Goal: Check status: Check status

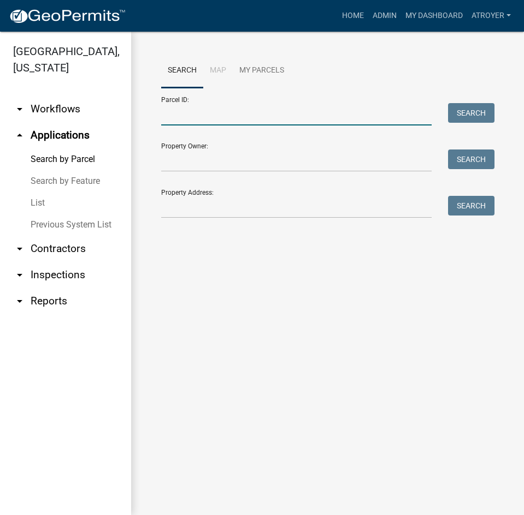
drag, startPoint x: 210, startPoint y: 111, endPoint x: 224, endPoint y: 116, distance: 14.3
click at [210, 111] on input "Parcel ID:" at bounding box center [296, 114] width 270 height 22
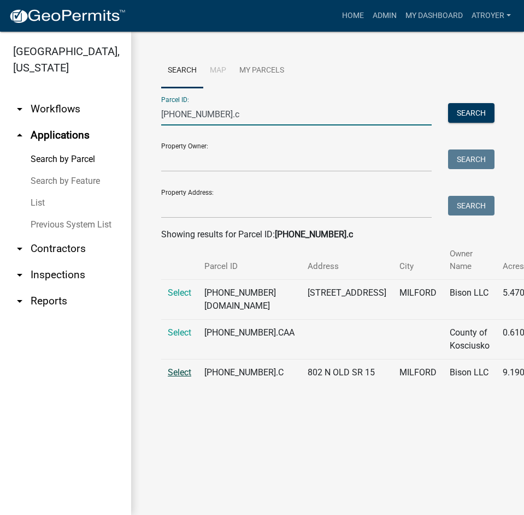
type input "[PHONE_NUMBER].c"
click at [174, 378] on span "Select" at bounding box center [179, 372] width 23 height 10
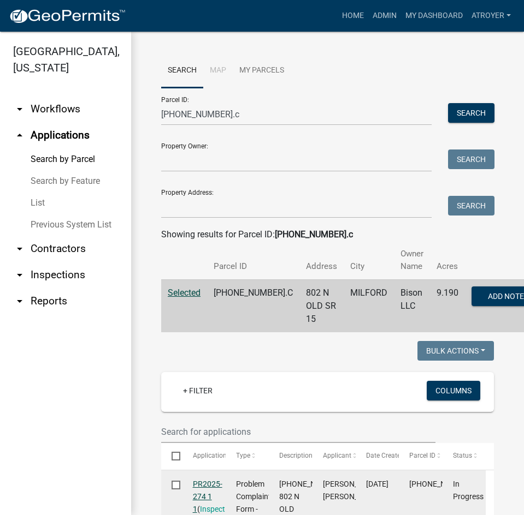
click at [211, 485] on link "PR2025-274 1 1" at bounding box center [207, 497] width 29 height 34
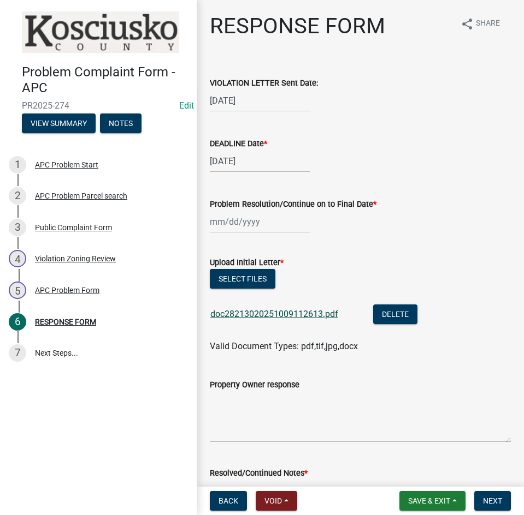
click at [287, 314] on link "doc28213020251009112613.pdf" at bounding box center [274, 314] width 128 height 10
click at [403, 314] on button "Delete" at bounding box center [395, 315] width 44 height 20
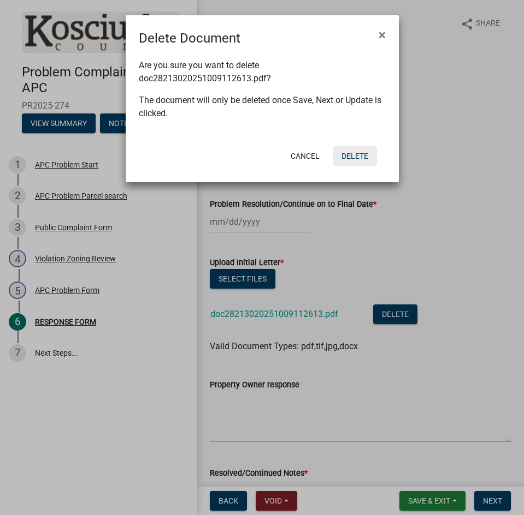
click at [348, 153] on button "Delete" at bounding box center [354, 156] width 44 height 20
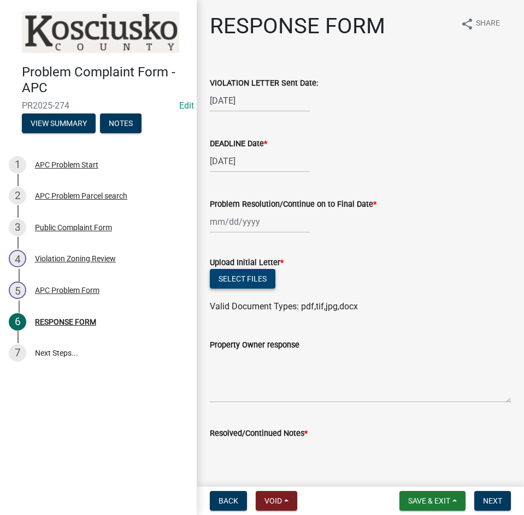
click at [238, 279] on button "Select files" at bounding box center [243, 279] width 66 height 20
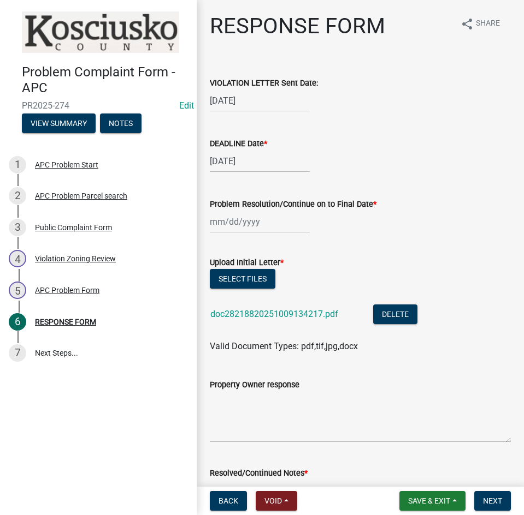
click at [290, 308] on div "doc28218820251009134217.pdf" at bounding box center [282, 316] width 145 height 22
click at [301, 315] on link "doc28218820251009134217.pdf" at bounding box center [274, 314] width 128 height 10
click at [401, 317] on button "Delete" at bounding box center [395, 315] width 44 height 20
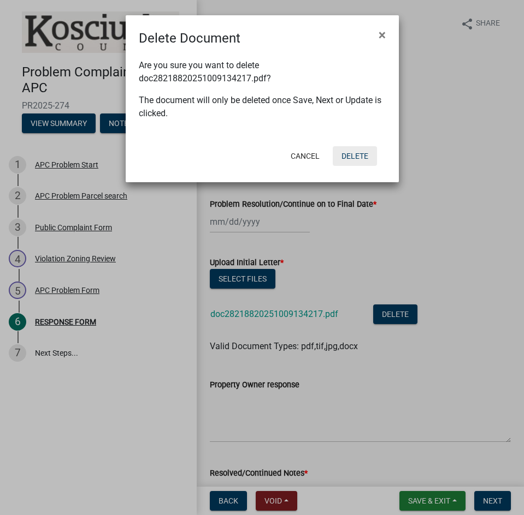
click at [360, 155] on button "Delete" at bounding box center [354, 156] width 44 height 20
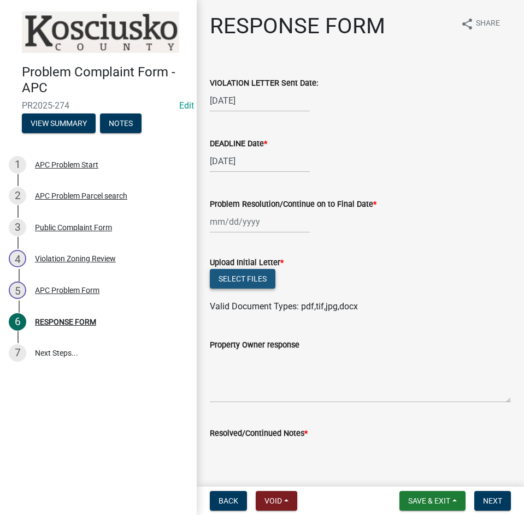
click at [252, 282] on button "Select files" at bounding box center [243, 279] width 66 height 20
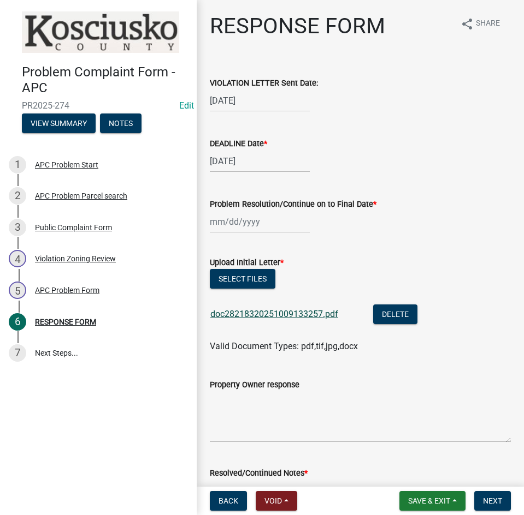
click at [298, 313] on link "doc28218320251009133257.pdf" at bounding box center [274, 314] width 128 height 10
click at [426, 498] on span "Save & Exit" at bounding box center [429, 501] width 42 height 9
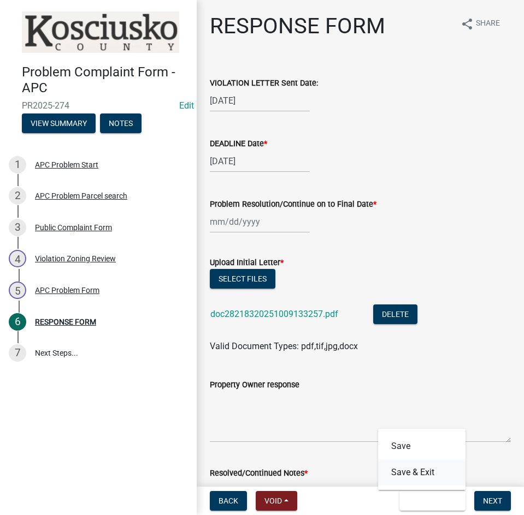
click at [423, 471] on button "Save & Exit" at bounding box center [421, 473] width 87 height 26
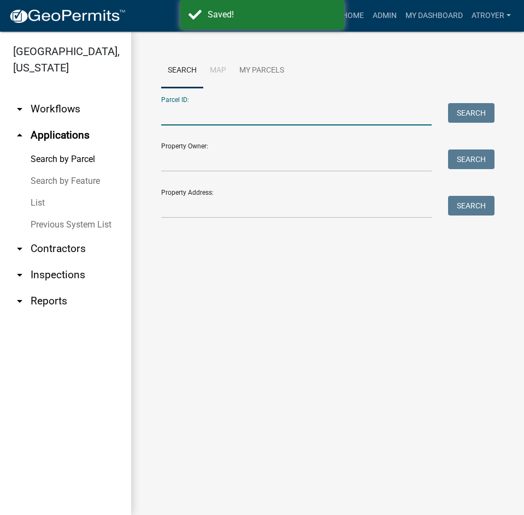
drag, startPoint x: 282, startPoint y: 112, endPoint x: 381, endPoint y: 133, distance: 101.0
click at [282, 112] on input "Parcel ID:" at bounding box center [296, 114] width 270 height 22
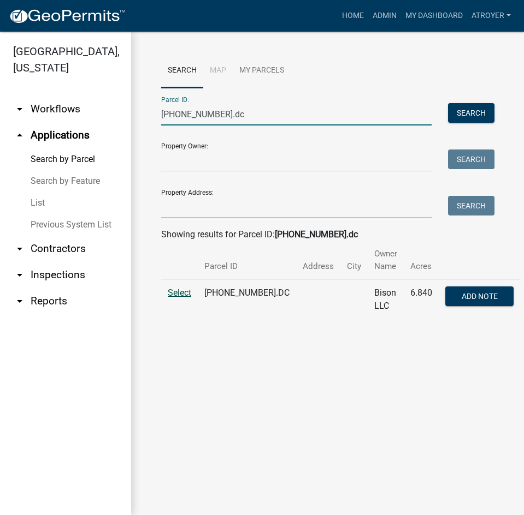
type input "020-034-020.dc"
click at [174, 292] on span "Select" at bounding box center [179, 293] width 23 height 10
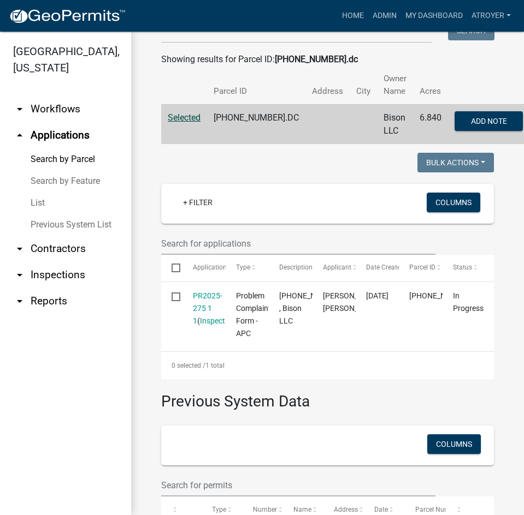
scroll to position [218, 0]
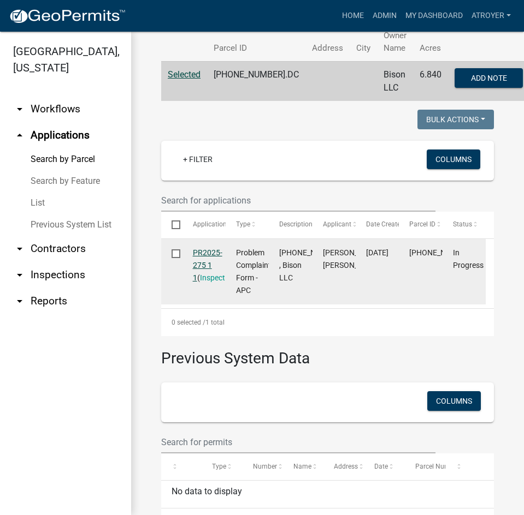
click at [212, 251] on link "PR2025-275 1 1" at bounding box center [207, 265] width 29 height 34
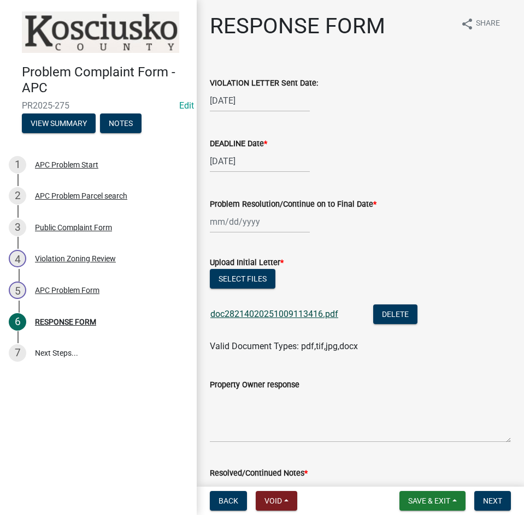
click at [255, 311] on link "doc28214020251009113416.pdf" at bounding box center [274, 314] width 128 height 10
click at [394, 312] on button "Delete" at bounding box center [395, 315] width 44 height 20
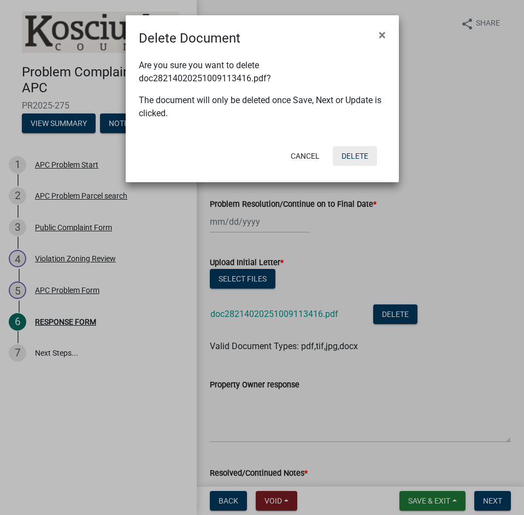
click at [358, 153] on button "Delete" at bounding box center [354, 156] width 44 height 20
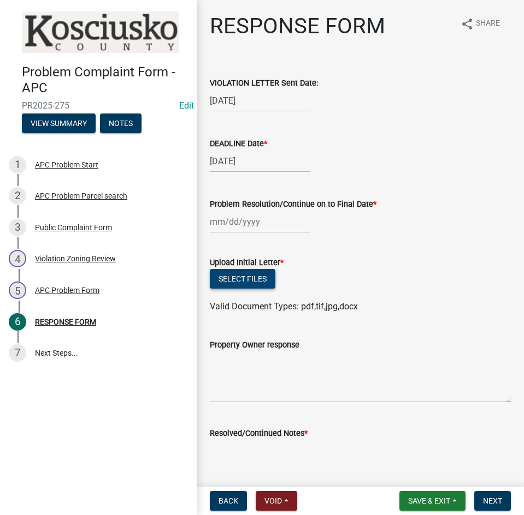
click at [251, 274] on button "Select files" at bounding box center [243, 279] width 66 height 20
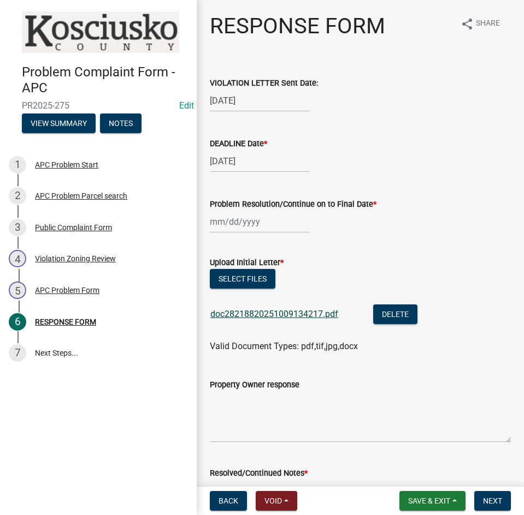
click at [275, 314] on link "doc28218820251009134217.pdf" at bounding box center [274, 314] width 128 height 10
click at [426, 501] on span "Save & Exit" at bounding box center [429, 501] width 42 height 9
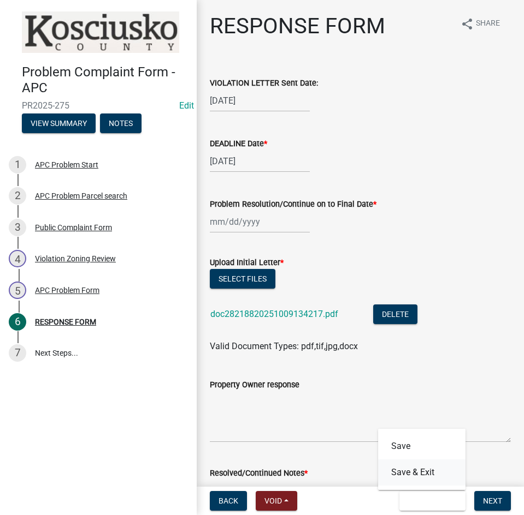
click at [417, 468] on button "Save & Exit" at bounding box center [421, 473] width 87 height 26
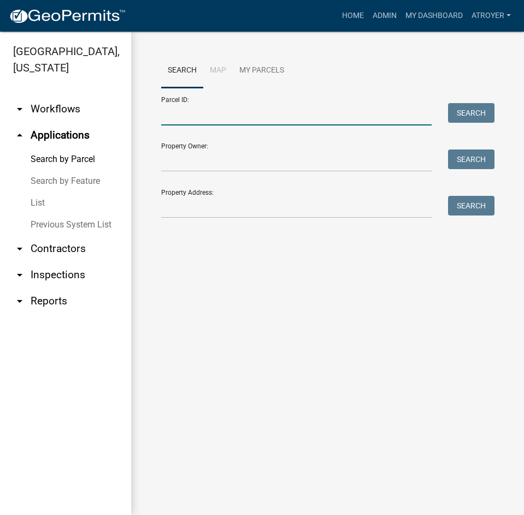
click at [311, 111] on input "Parcel ID:" at bounding box center [296, 114] width 270 height 22
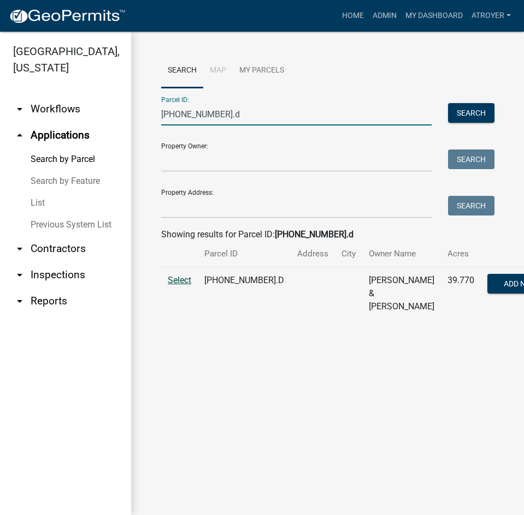
type input "023-028-003.d"
click at [181, 286] on span "Select" at bounding box center [179, 280] width 23 height 10
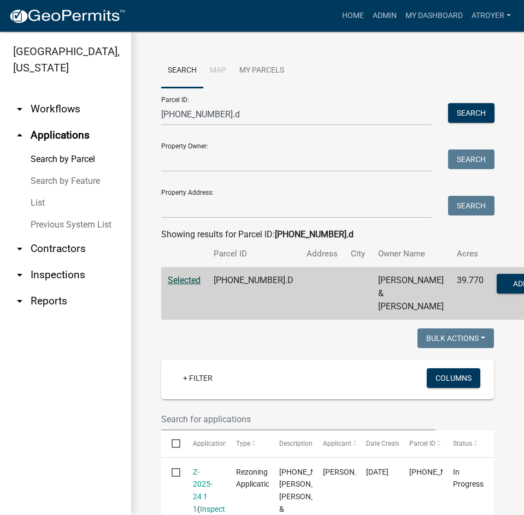
scroll to position [109, 0]
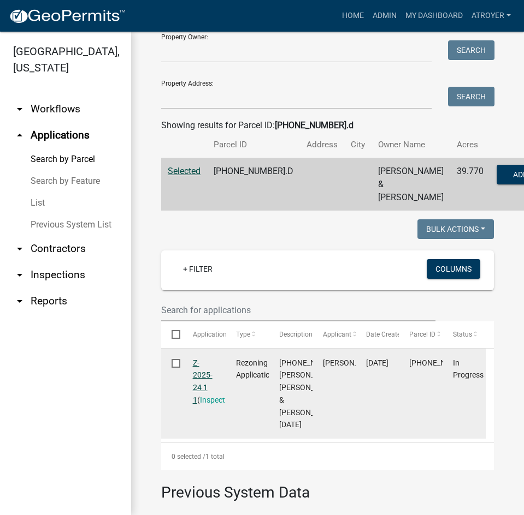
click at [202, 386] on link "Z-2025-24 1 1" at bounding box center [203, 382] width 20 height 46
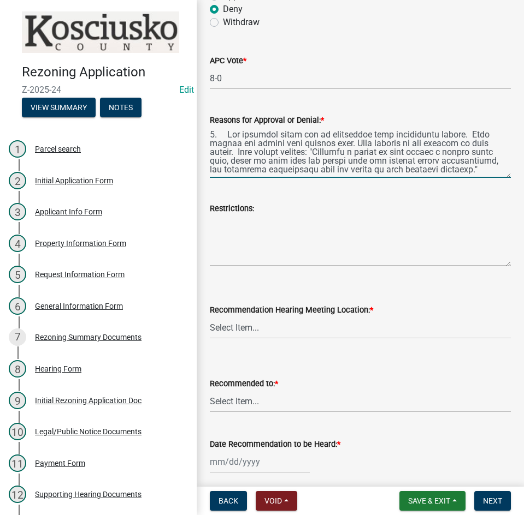
scroll to position [164, 0]
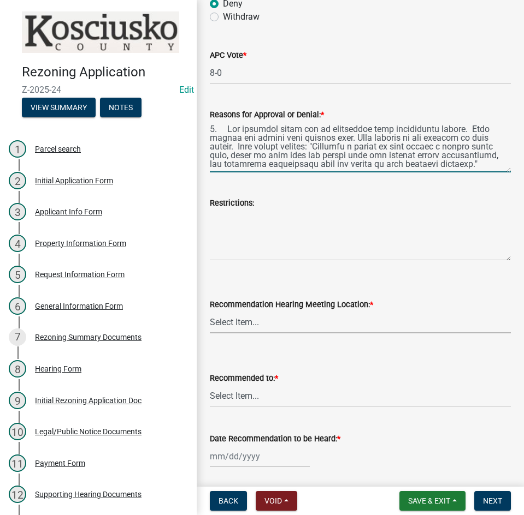
click at [272, 326] on select "Select Item... Commissioners Meeting Room Syracuse Town Hall North Webster Town…" at bounding box center [360, 322] width 301 height 22
click at [210, 311] on select "Select Item... Commissioners Meeting Room Syracuse Town Hall North Webster Town…" at bounding box center [360, 322] width 301 height 22
select select "eac89a66-7e6b-4453-9e04-00081c8f0731"
click at [267, 403] on select "Select Item... County Commissioners Town Council of Syracuse Town Board of Nort…" at bounding box center [360, 396] width 301 height 22
click at [210, 385] on select "Select Item... County Commissioners Town Council of Syracuse Town Board of Nort…" at bounding box center [360, 396] width 301 height 22
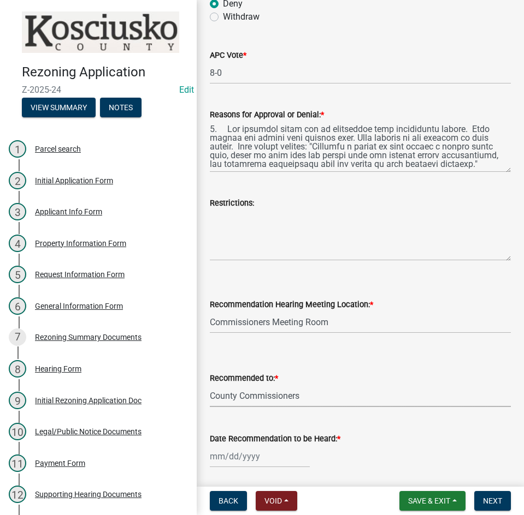
select select "9d1acef5-ea75-4c12-b93b-4cc15c15ea79"
click at [274, 460] on div at bounding box center [260, 456] width 100 height 22
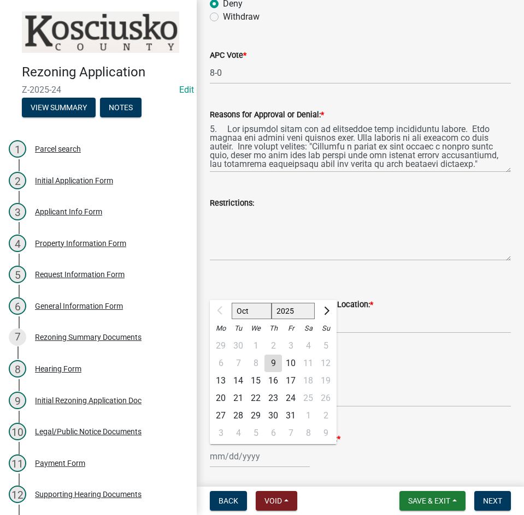
click at [238, 401] on div "21" at bounding box center [237, 398] width 17 height 17
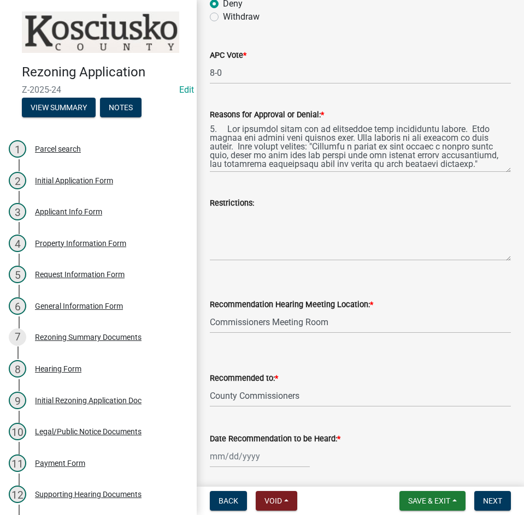
type input "10/21/2025"
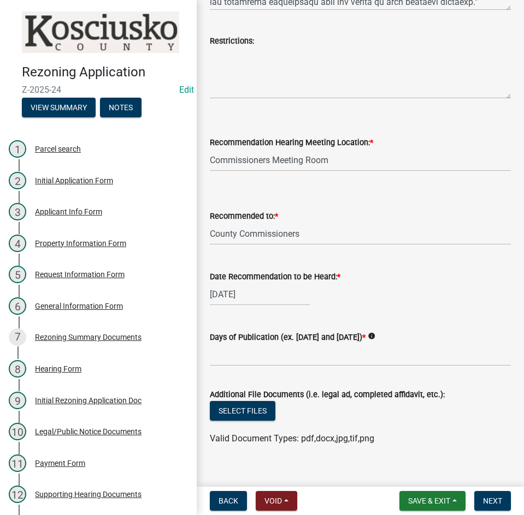
scroll to position [341, 0]
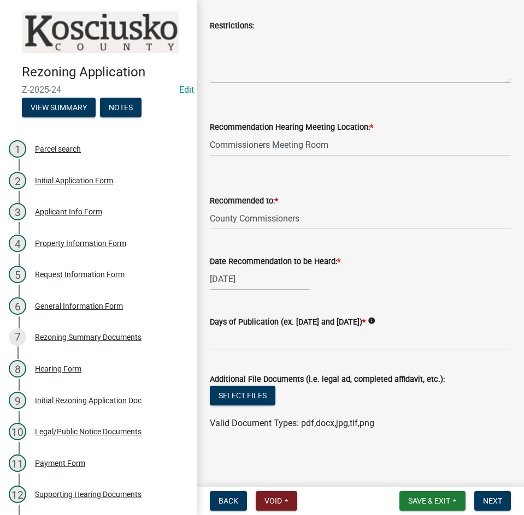
click at [445, 437] on wm-data-entity-input "Additional File Documents (i.e. legal ad, completed affidavit, etc.): Select fi…" at bounding box center [360, 400] width 301 height 80
click at [425, 325] on div "Days of Publication (ex. March 3rd and April 1st) * info" at bounding box center [360, 322] width 301 height 13
click at [221, 341] on input "Days of Publication (ex. March 3rd and April 1st) *" at bounding box center [360, 340] width 301 height 22
type input "September 13 & September 20"
click at [247, 399] on button "Select files" at bounding box center [243, 396] width 66 height 20
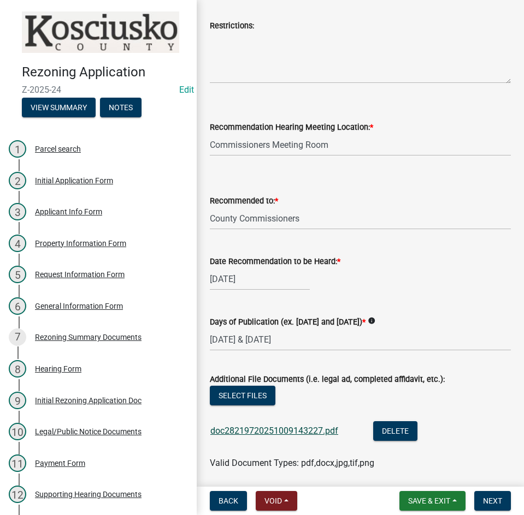
click at [275, 431] on link "doc28219720251009143227.pdf" at bounding box center [274, 431] width 128 height 10
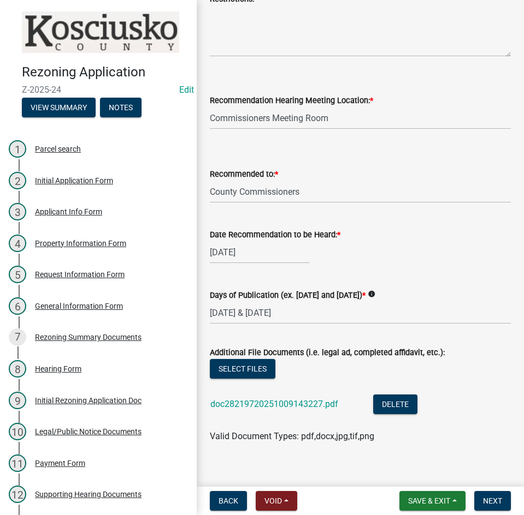
scroll to position [381, 0]
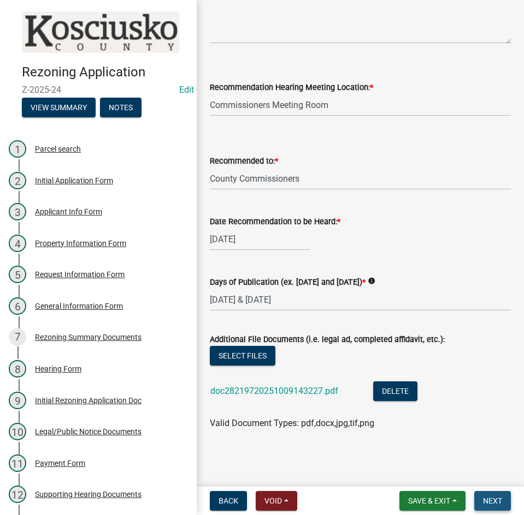
click at [490, 502] on span "Next" at bounding box center [492, 501] width 19 height 9
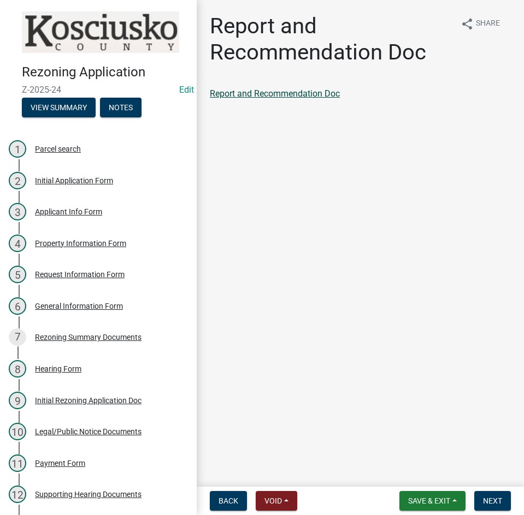
click at [294, 91] on link "Report and Recommendation Doc" at bounding box center [275, 93] width 130 height 10
click at [496, 501] on span "Next" at bounding box center [492, 501] width 19 height 9
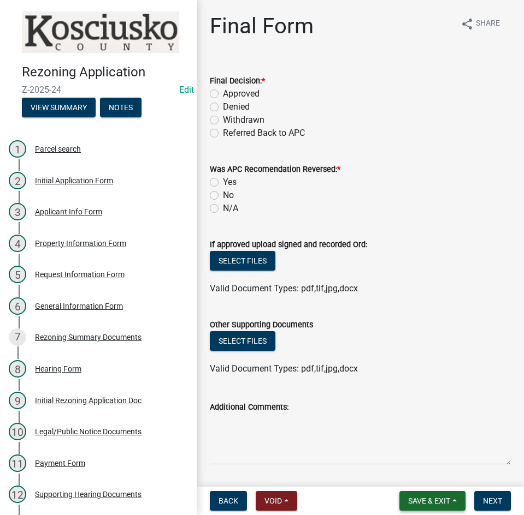
click at [430, 500] on span "Save & Exit" at bounding box center [429, 501] width 42 height 9
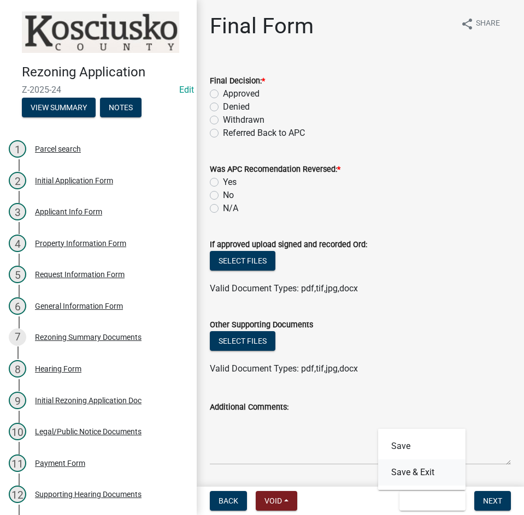
click at [407, 472] on button "Save & Exit" at bounding box center [421, 473] width 87 height 26
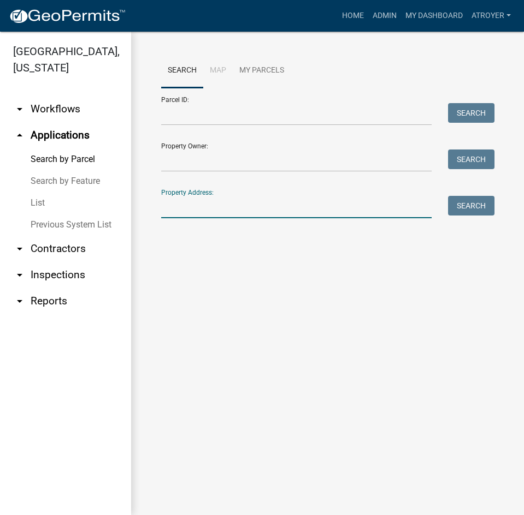
click at [268, 210] on input "Property Address:" at bounding box center [296, 207] width 270 height 22
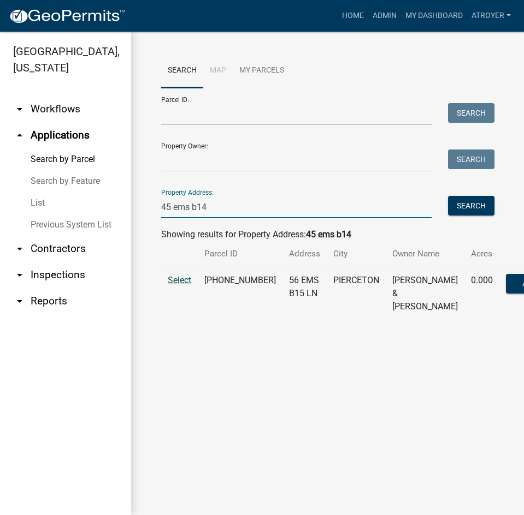
type input "45 ems b14"
click at [180, 286] on span "Select" at bounding box center [179, 280] width 23 height 10
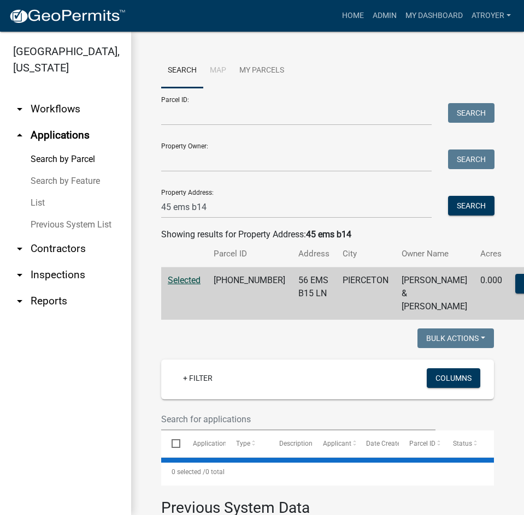
select select "2: 50"
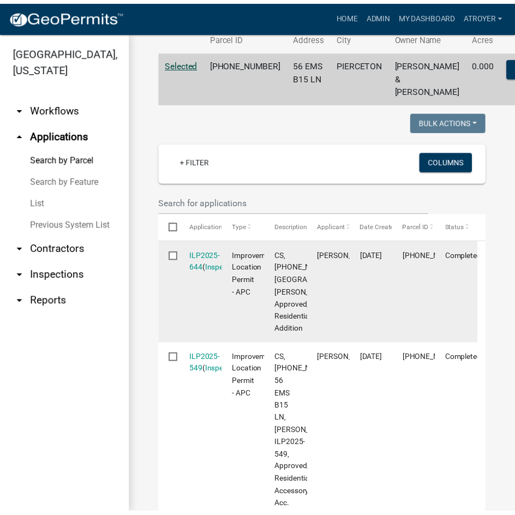
scroll to position [218, 0]
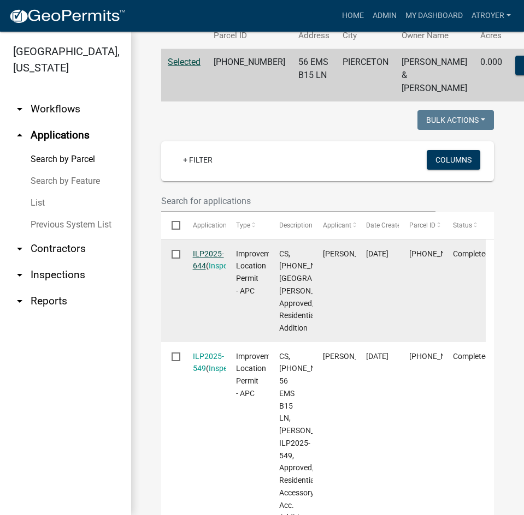
click at [203, 265] on link "ILP2025-644" at bounding box center [208, 259] width 31 height 21
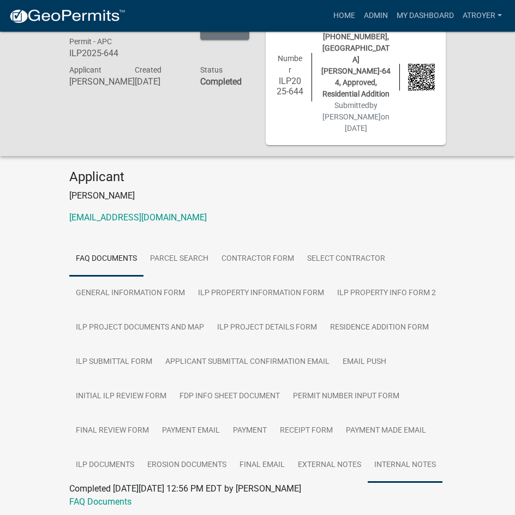
scroll to position [50, 0]
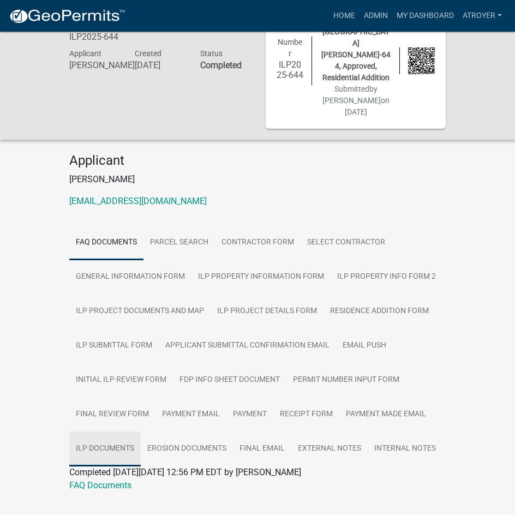
click at [111, 432] on link "ILP Documents" at bounding box center [105, 449] width 72 height 35
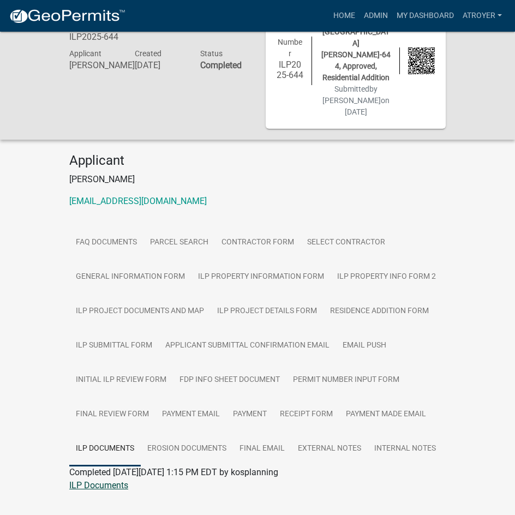
click at [105, 480] on link "ILP Documents" at bounding box center [98, 485] width 59 height 10
click at [383, 11] on link "Admin" at bounding box center [376, 15] width 33 height 21
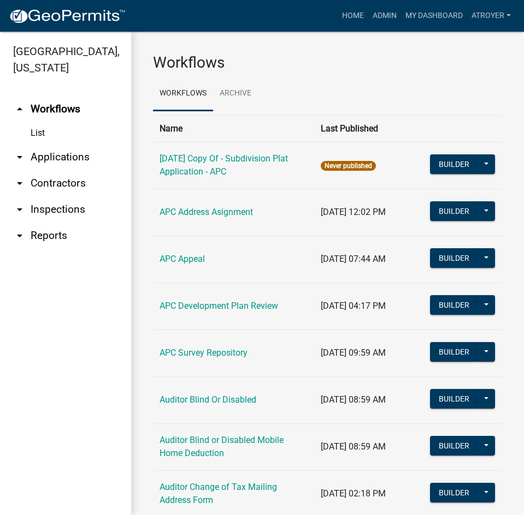
drag, startPoint x: 70, startPoint y: 154, endPoint x: 89, endPoint y: 146, distance: 20.3
click at [70, 155] on link "arrow_drop_down Applications" at bounding box center [65, 157] width 131 height 26
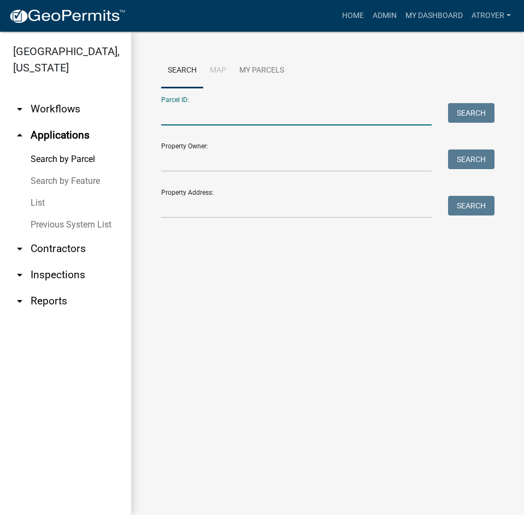
drag, startPoint x: 271, startPoint y: 119, endPoint x: 271, endPoint y: 113, distance: 6.0
click at [271, 119] on input "Parcel ID:" at bounding box center [296, 114] width 270 height 22
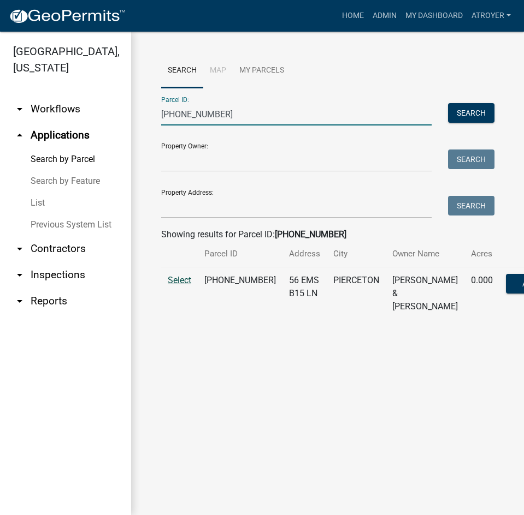
type input "[PHONE_NUMBER]"
click at [173, 286] on span "Select" at bounding box center [179, 280] width 23 height 10
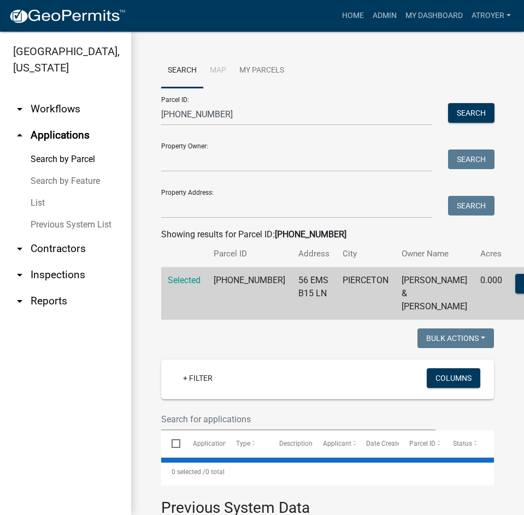
select select "2: 50"
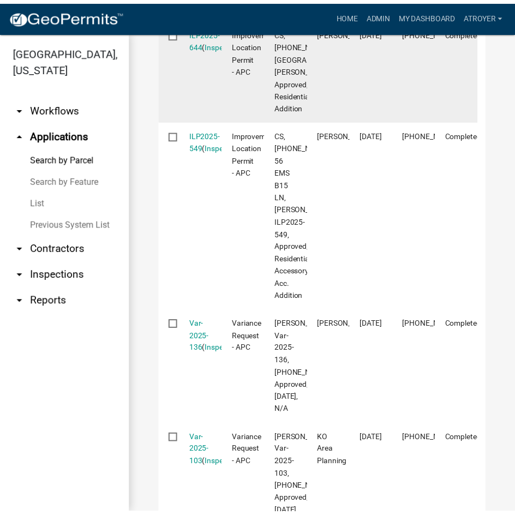
scroll to position [491, 0]
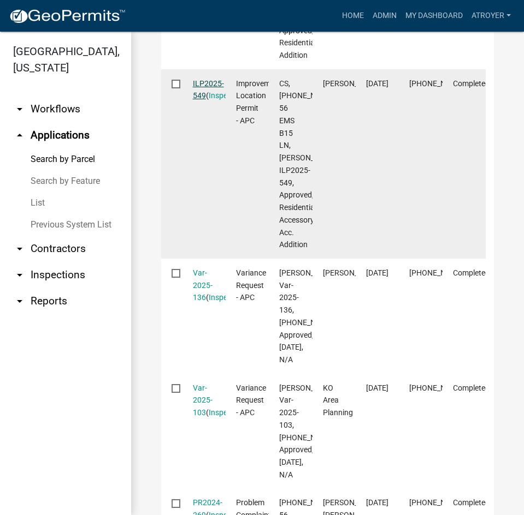
click at [206, 100] on link "ILP2025-549" at bounding box center [208, 89] width 31 height 21
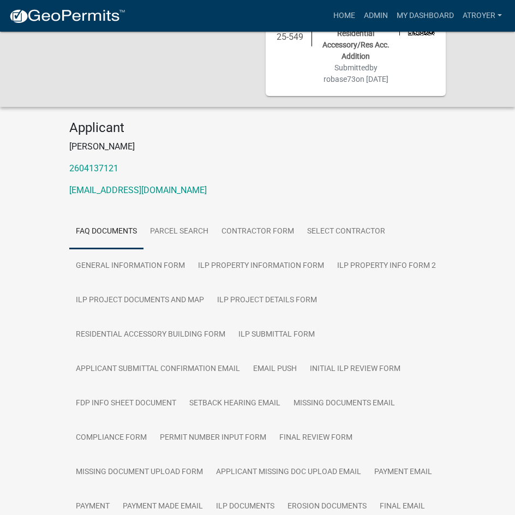
scroll to position [164, 0]
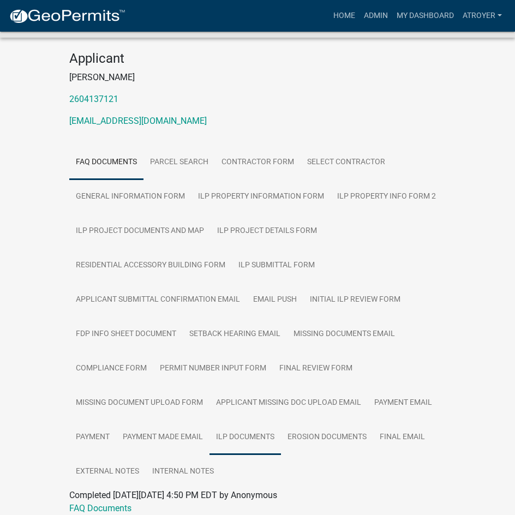
click at [255, 425] on link "ILP Documents" at bounding box center [246, 437] width 72 height 35
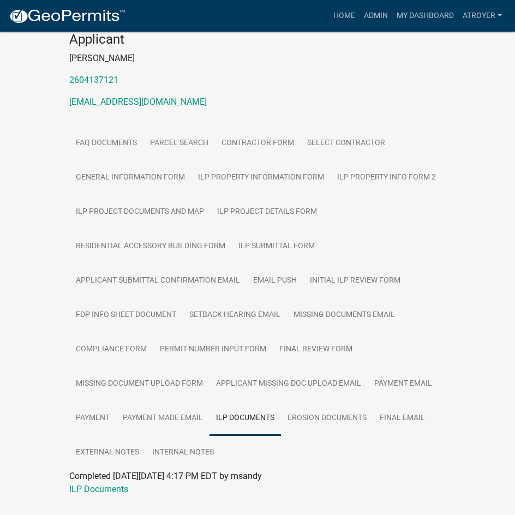
scroll to position [198, 0]
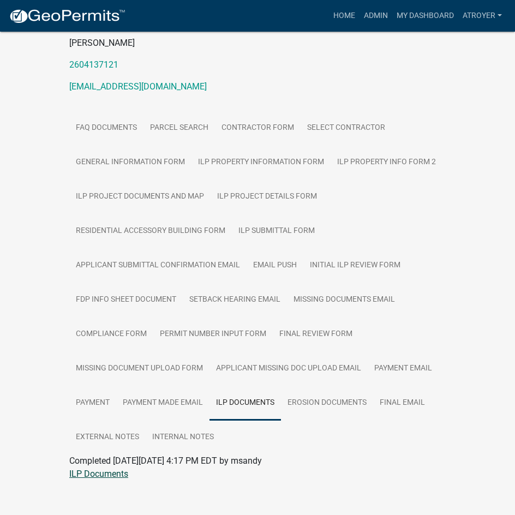
click at [117, 469] on link "ILP Documents" at bounding box center [98, 474] width 59 height 10
click at [376, 9] on link "Admin" at bounding box center [376, 15] width 33 height 21
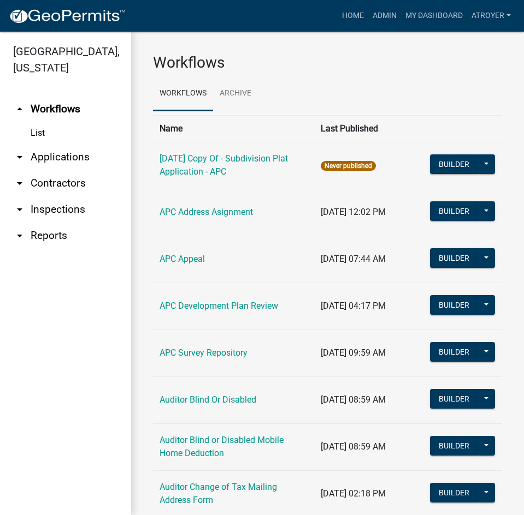
click at [58, 158] on link "arrow_drop_down Applications" at bounding box center [65, 157] width 131 height 26
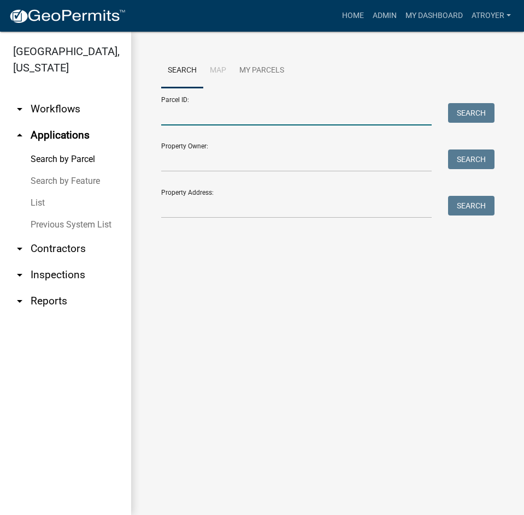
click at [221, 110] on input "Parcel ID:" at bounding box center [296, 114] width 270 height 22
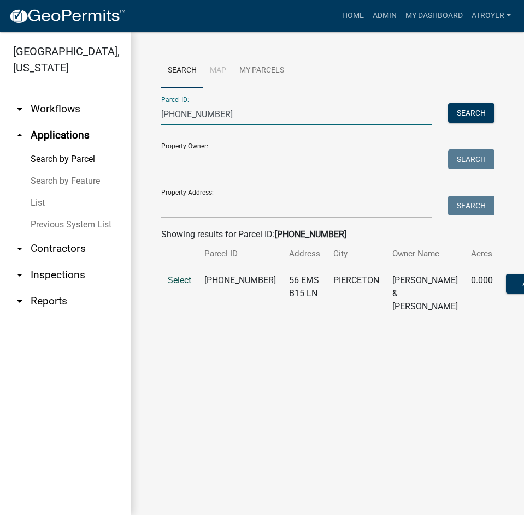
type input "[PHONE_NUMBER]"
click at [177, 286] on span "Select" at bounding box center [179, 280] width 23 height 10
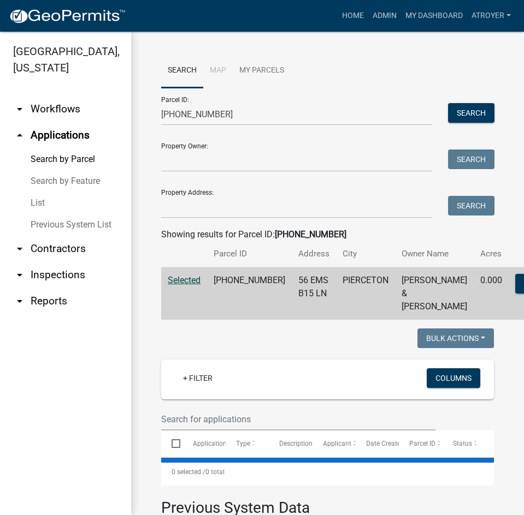
select select "2: 50"
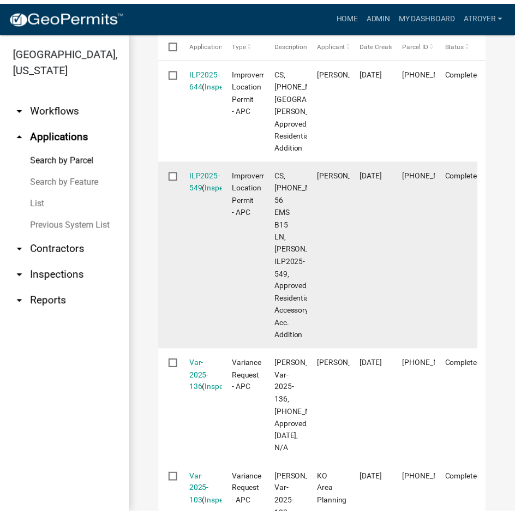
scroll to position [437, 0]
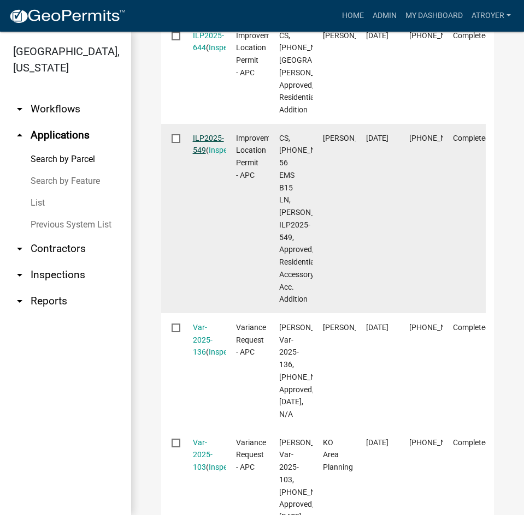
click at [215, 155] on link "ILP2025-549" at bounding box center [208, 144] width 31 height 21
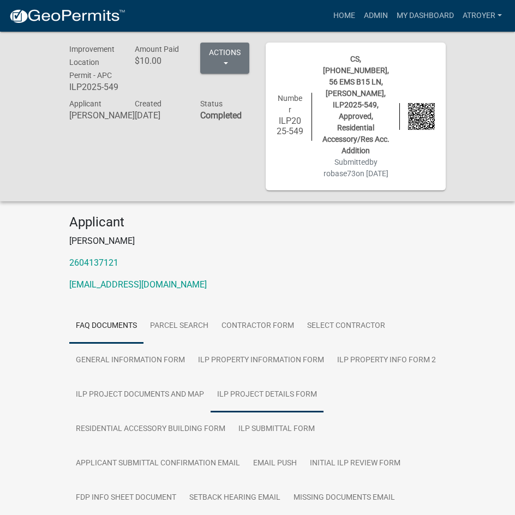
click at [253, 384] on link "ILP Project Details Form" at bounding box center [267, 395] width 113 height 35
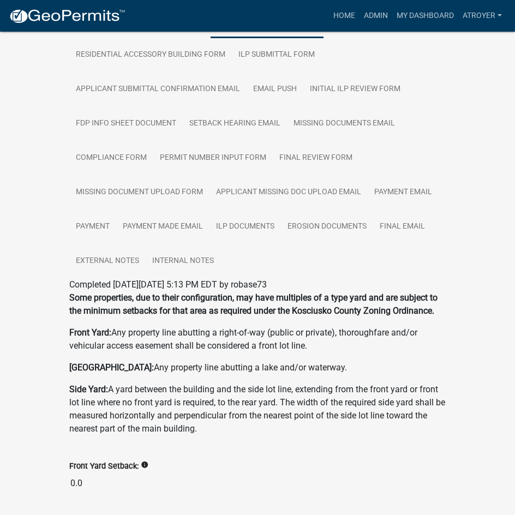
scroll to position [16, 0]
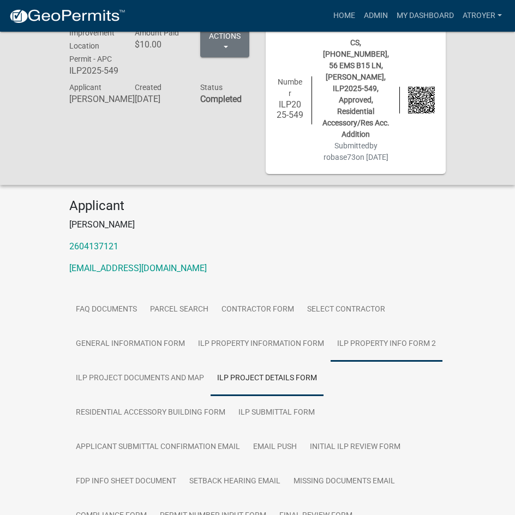
click at [366, 329] on link "ILP Property Info Form 2" at bounding box center [387, 344] width 112 height 35
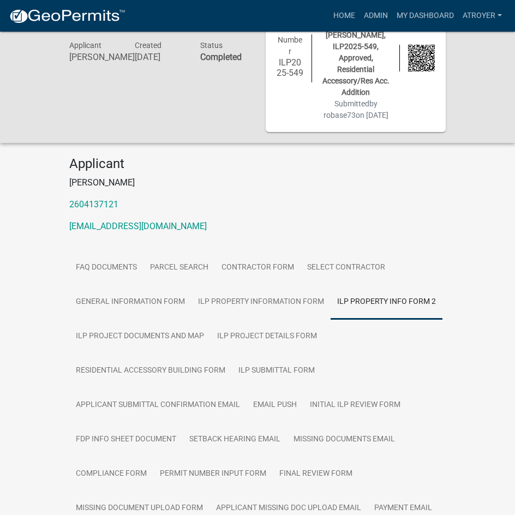
scroll to position [0, 0]
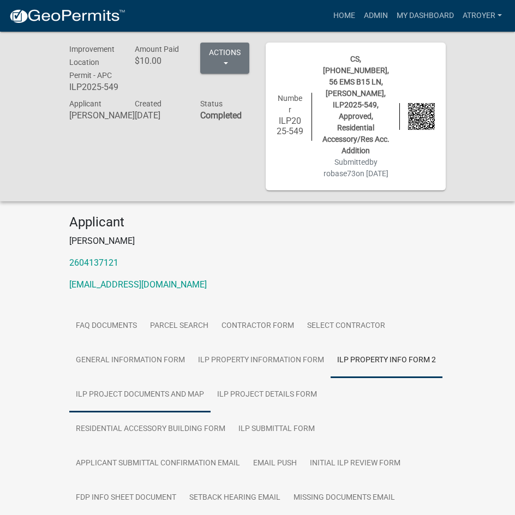
click at [140, 384] on link "ILP Project Documents and Map" at bounding box center [139, 395] width 141 height 35
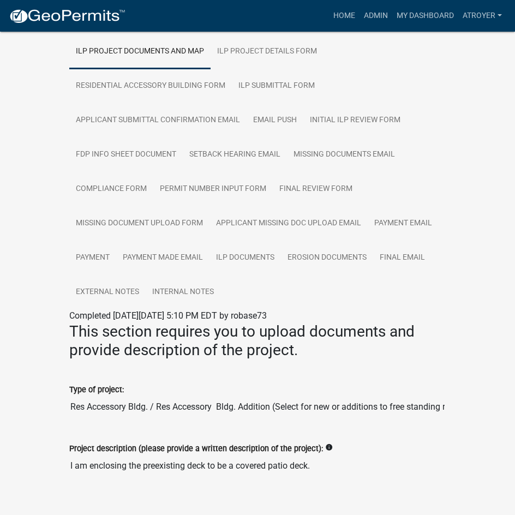
scroll to position [247, 0]
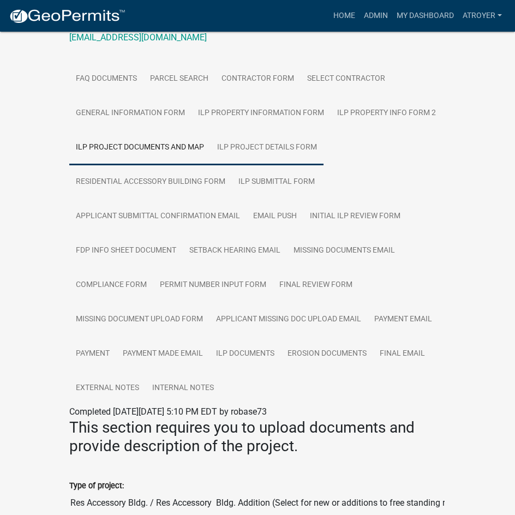
click at [241, 133] on link "ILP Project Details Form" at bounding box center [267, 147] width 113 height 35
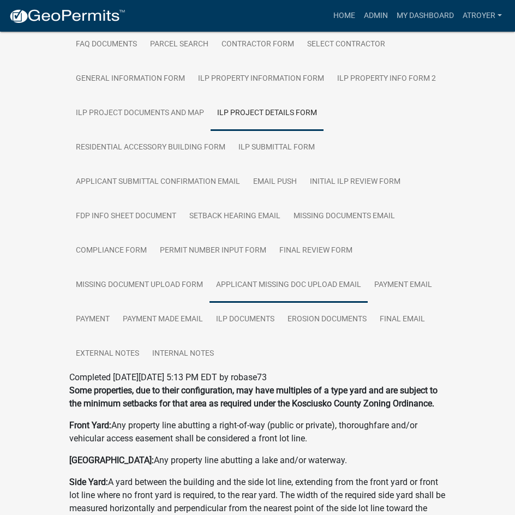
scroll to position [180, 0]
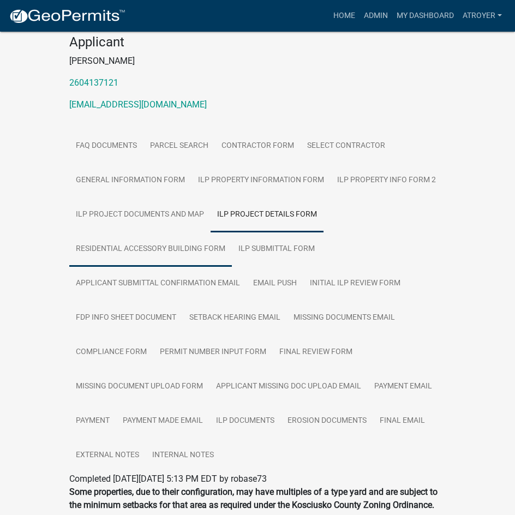
click at [182, 232] on link "Residential Accessory Building Form" at bounding box center [150, 249] width 163 height 35
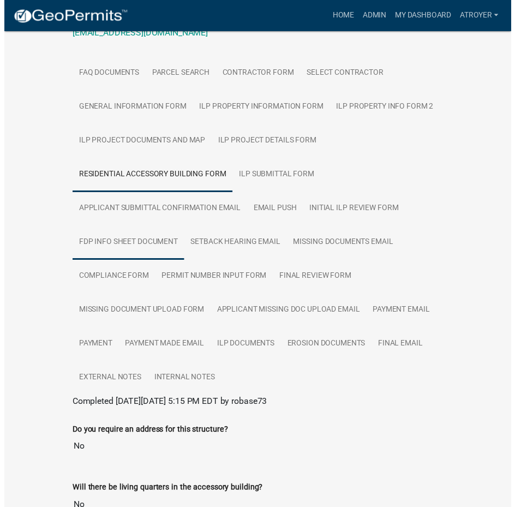
scroll to position [0, 0]
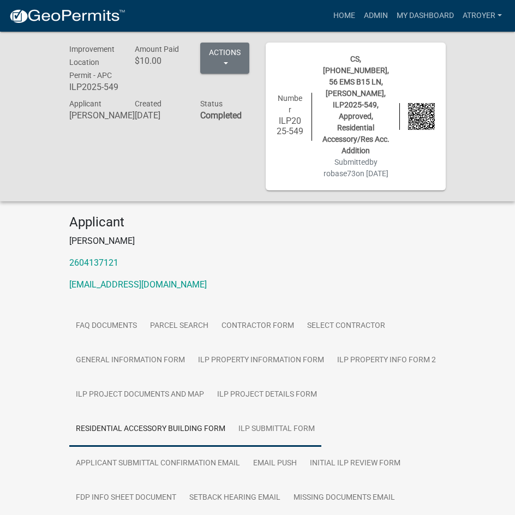
click at [245, 419] on link "ILP Submittal Form" at bounding box center [277, 429] width 90 height 35
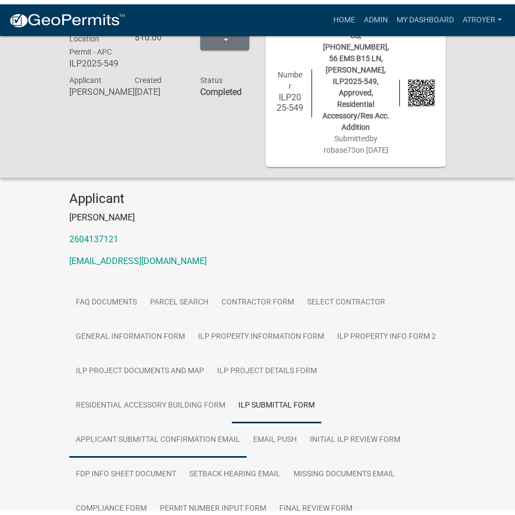
scroll to position [55, 0]
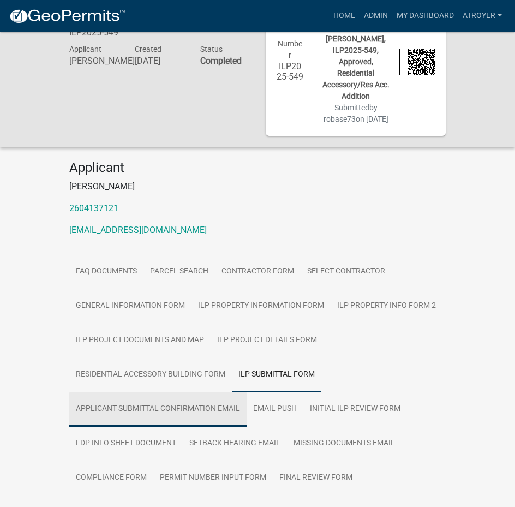
click at [187, 396] on link "Applicant Submittal Confirmation Email" at bounding box center [157, 409] width 177 height 35
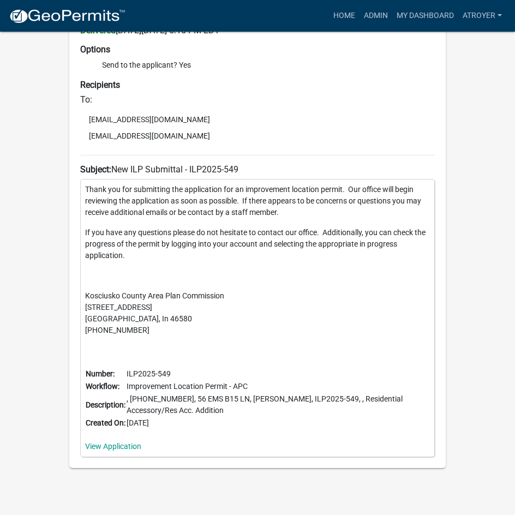
scroll to position [668, 0]
click at [124, 442] on link "View Application" at bounding box center [113, 446] width 56 height 9
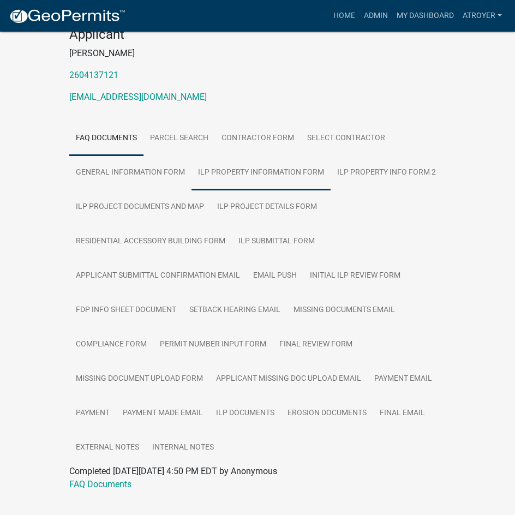
scroll to position [198, 0]
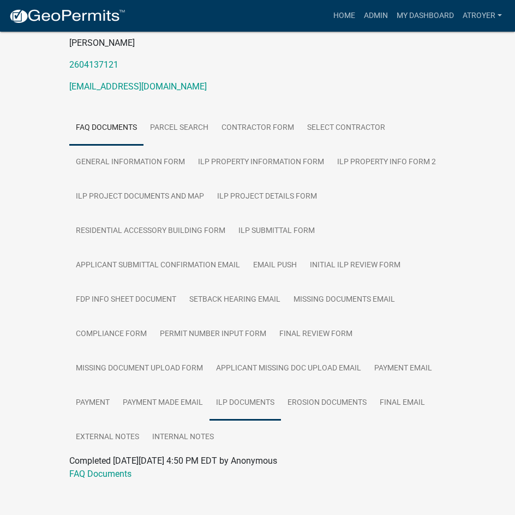
click at [269, 390] on link "ILP Documents" at bounding box center [246, 403] width 72 height 35
click at [117, 469] on link "ILP Documents" at bounding box center [98, 474] width 59 height 10
click at [234, 390] on link "ILP Documents" at bounding box center [246, 403] width 72 height 35
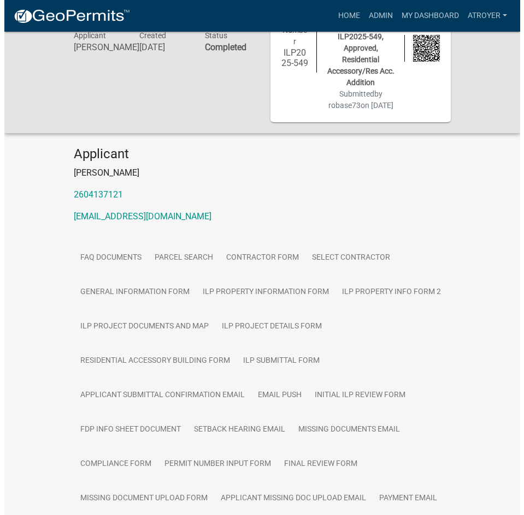
scroll to position [0, 0]
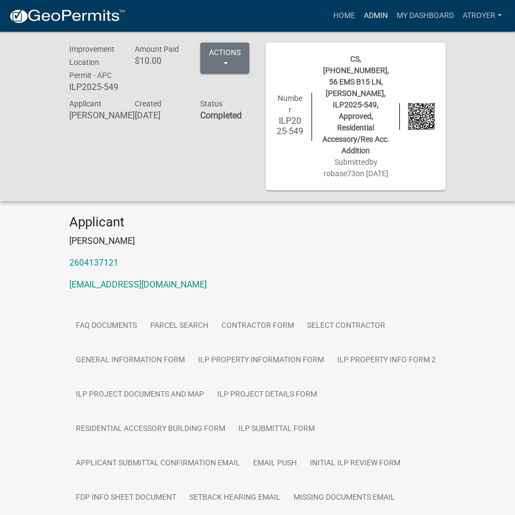
click at [370, 15] on link "Admin" at bounding box center [376, 15] width 33 height 21
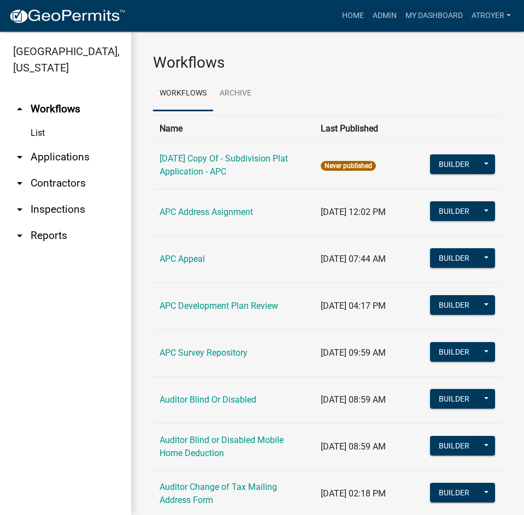
click at [75, 159] on link "arrow_drop_down Applications" at bounding box center [65, 157] width 131 height 26
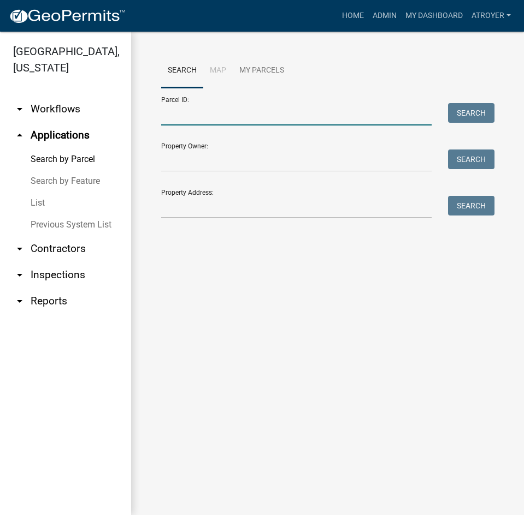
click at [181, 115] on input "Parcel ID:" at bounding box center [296, 114] width 270 height 22
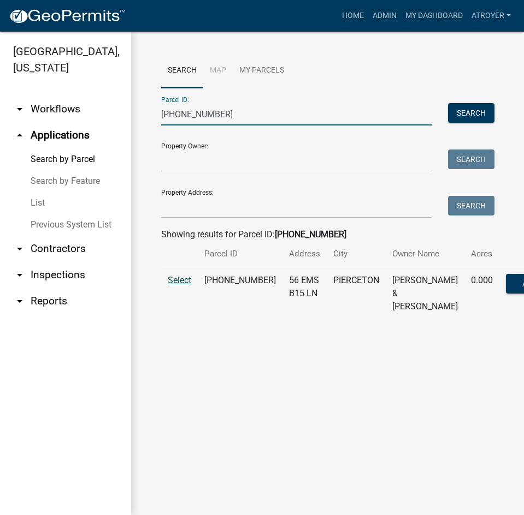
type input "[PHONE_NUMBER]"
click at [175, 286] on span "Select" at bounding box center [179, 280] width 23 height 10
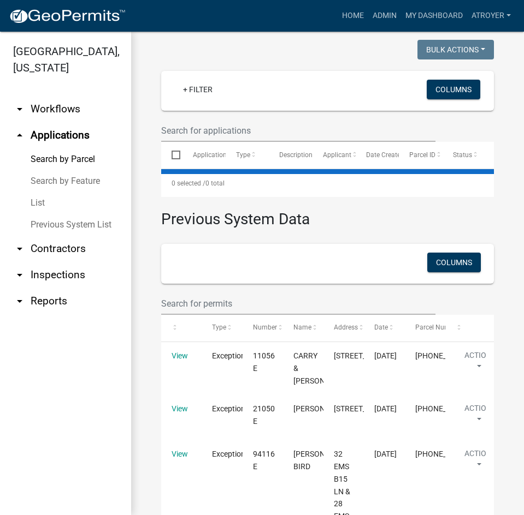
scroll to position [437, 0]
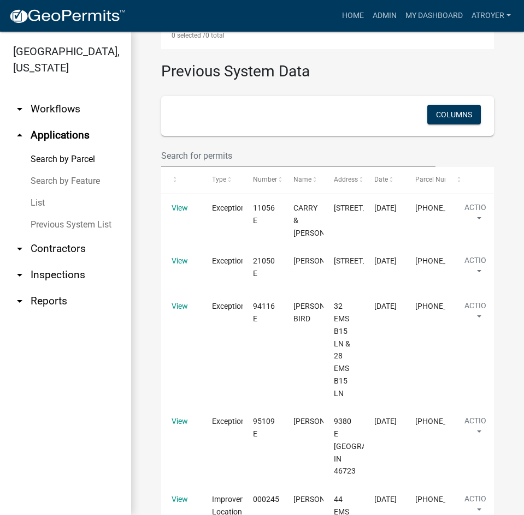
select select "2: 50"
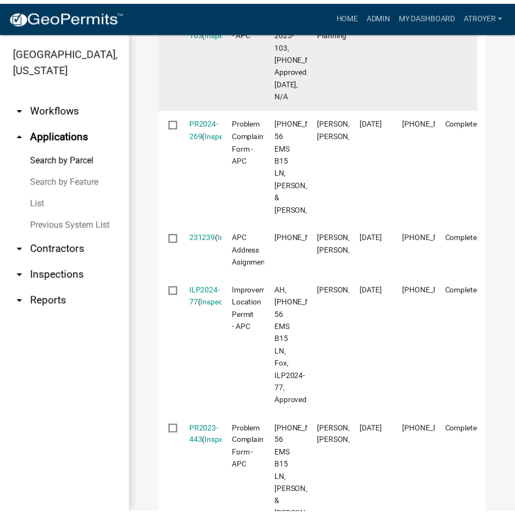
scroll to position [873, 0]
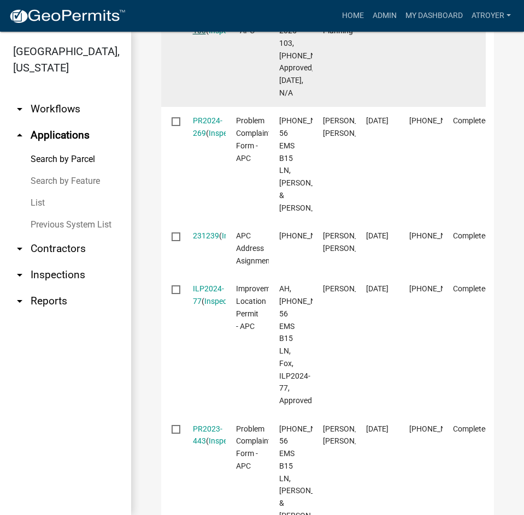
click at [200, 35] on link "Var-2025-103" at bounding box center [203, 19] width 20 height 34
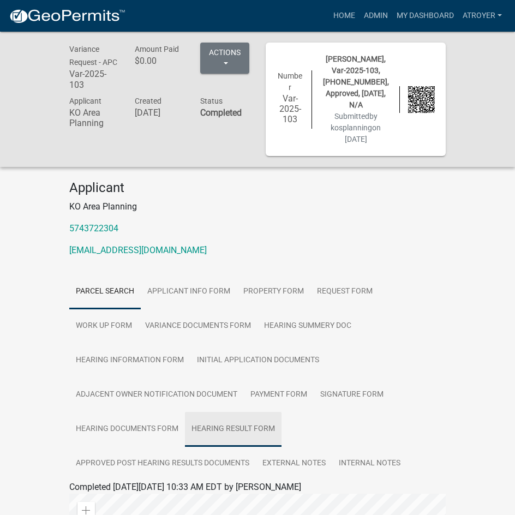
click at [206, 417] on link "Hearing Result Form" at bounding box center [233, 429] width 97 height 35
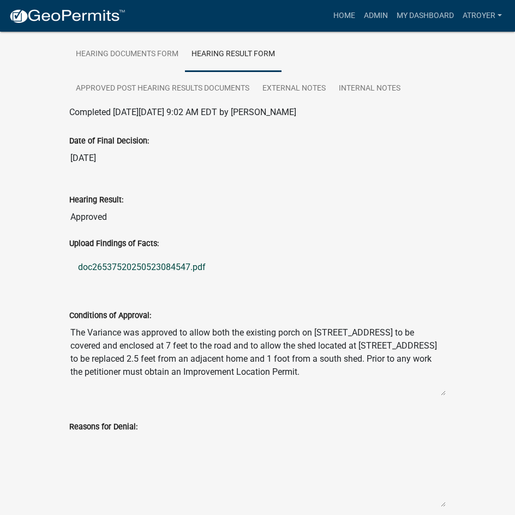
scroll to position [491, 0]
